Goal: Navigation & Orientation: Find specific page/section

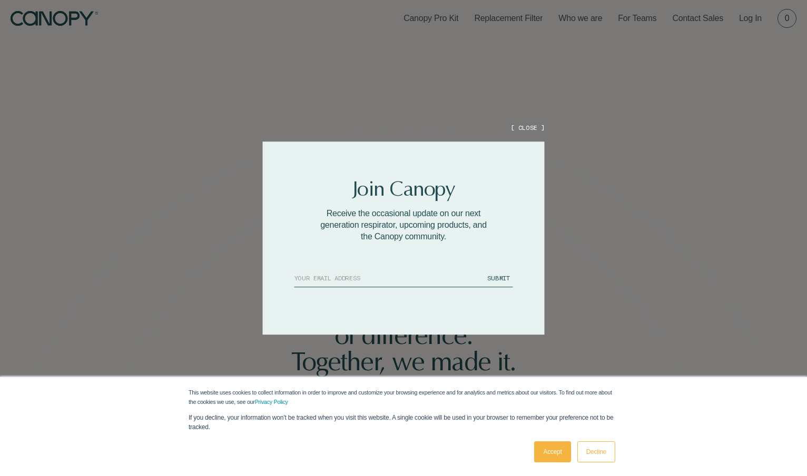
click at [526, 125] on button "[ CLOSE ]" at bounding box center [527, 127] width 34 height 9
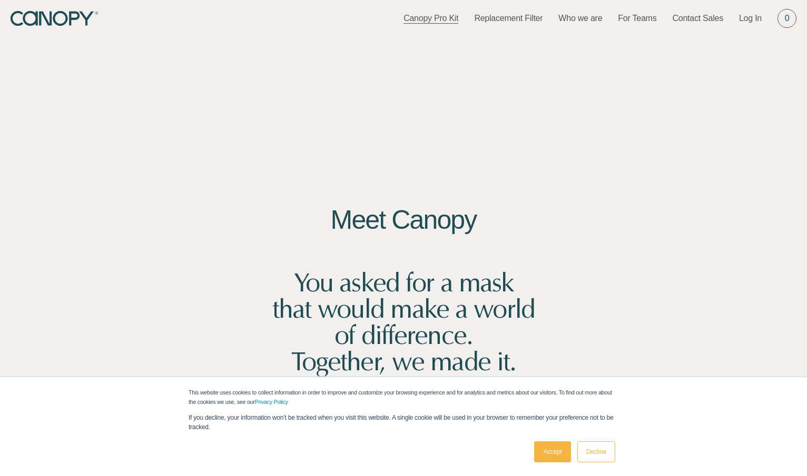
click at [449, 17] on link "Canopy Pro Kit" at bounding box center [430, 19] width 55 height 12
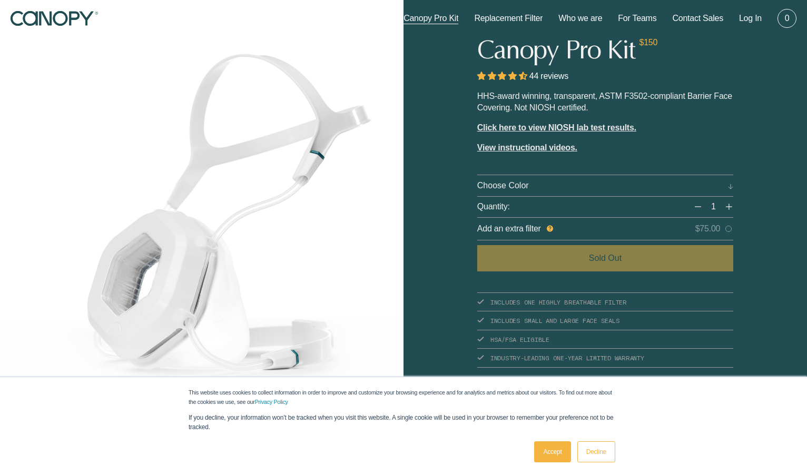
click at [596, 454] on link "Decline" at bounding box center [596, 452] width 38 height 21
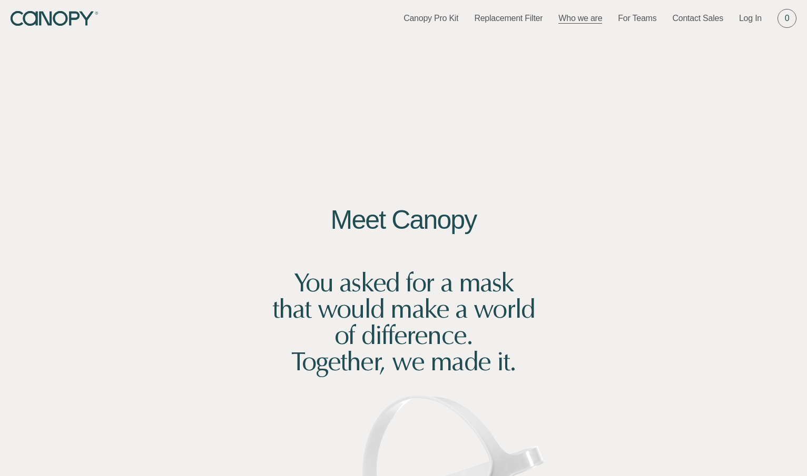
click at [577, 20] on link "Who we are" at bounding box center [580, 19] width 44 height 12
